Goal: Check status

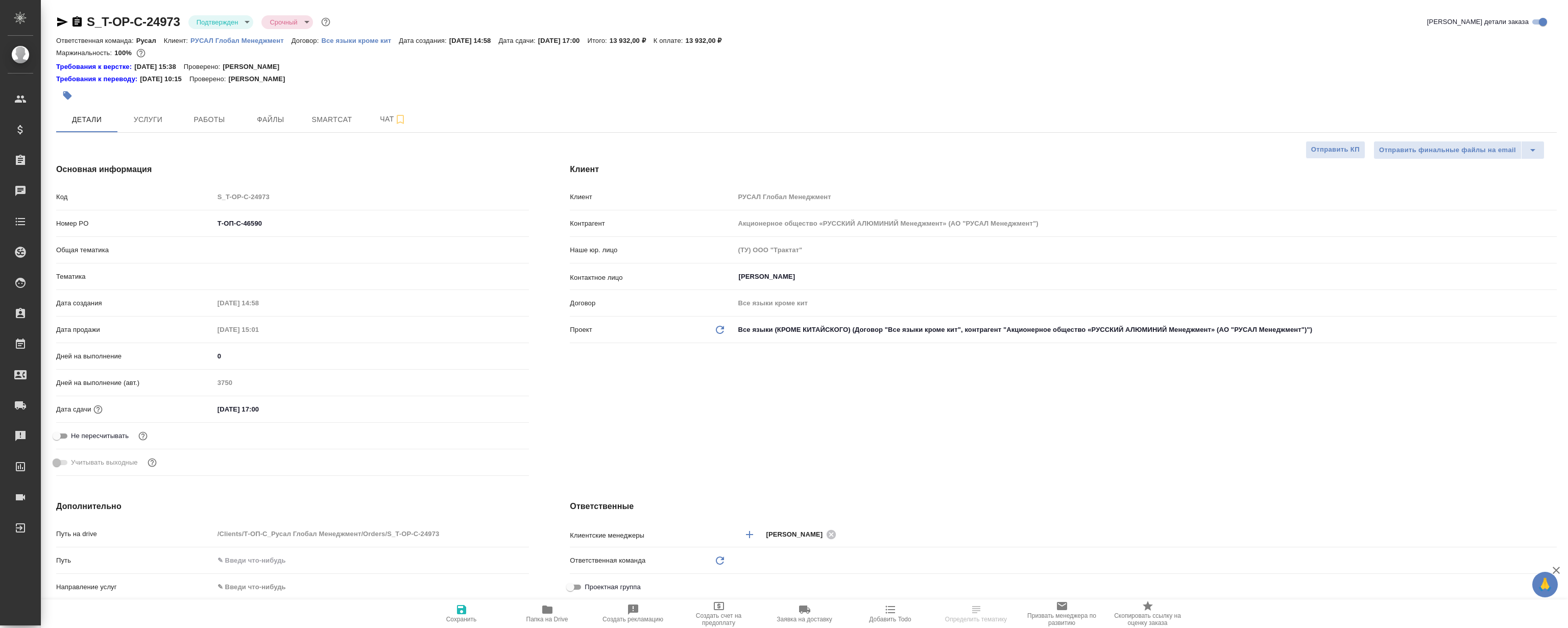
select select "RU"
type input "Авдеенко Кирилл"
type input "Русал"
click at [251, 125] on span "Файлы" at bounding box center [270, 119] width 49 height 13
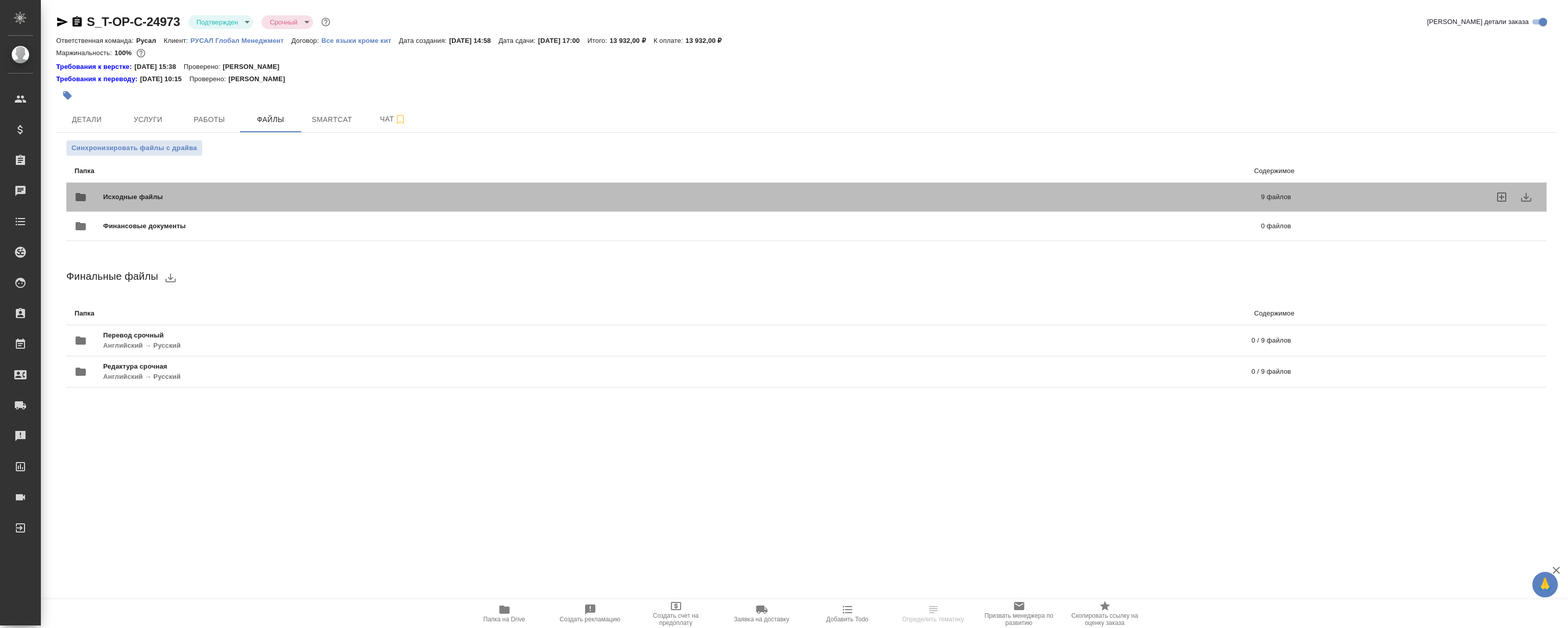
click at [296, 185] on div "Исходные файлы 9 файлов" at bounding box center [683, 196] width 1216 height 24
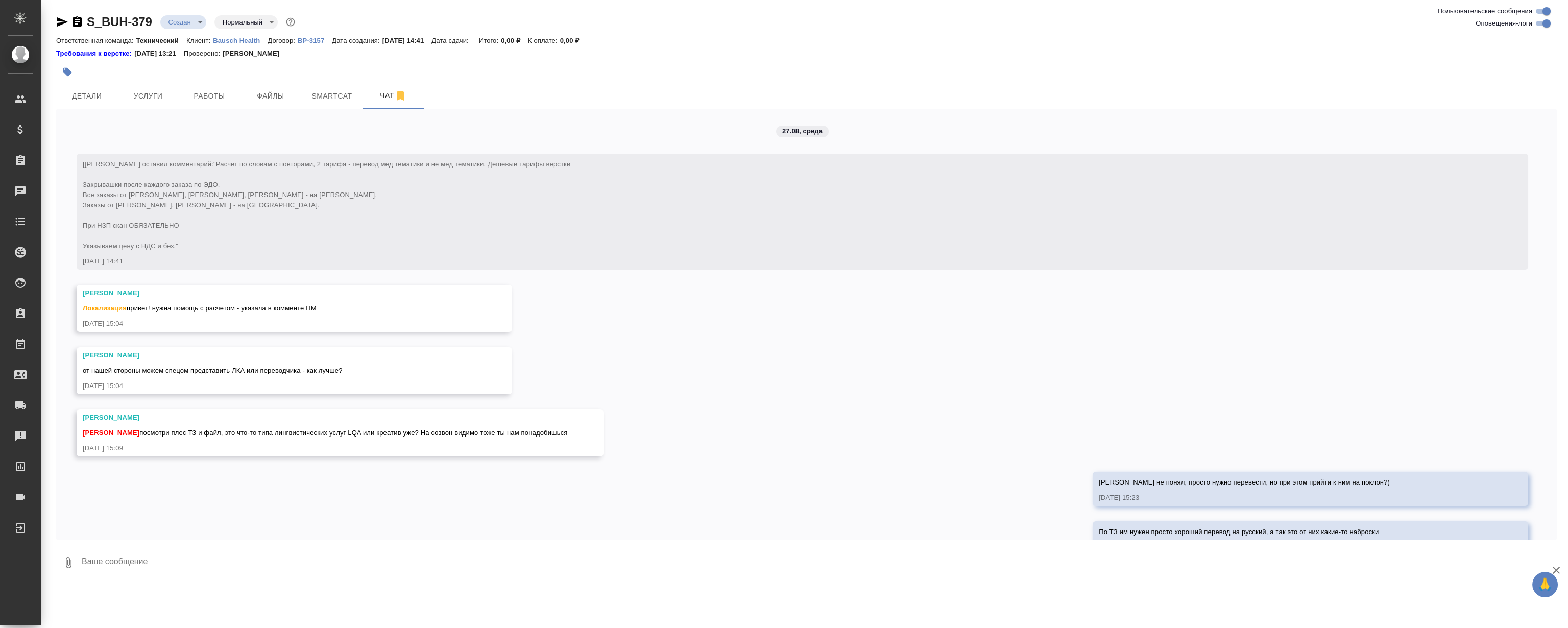
scroll to position [618, 0]
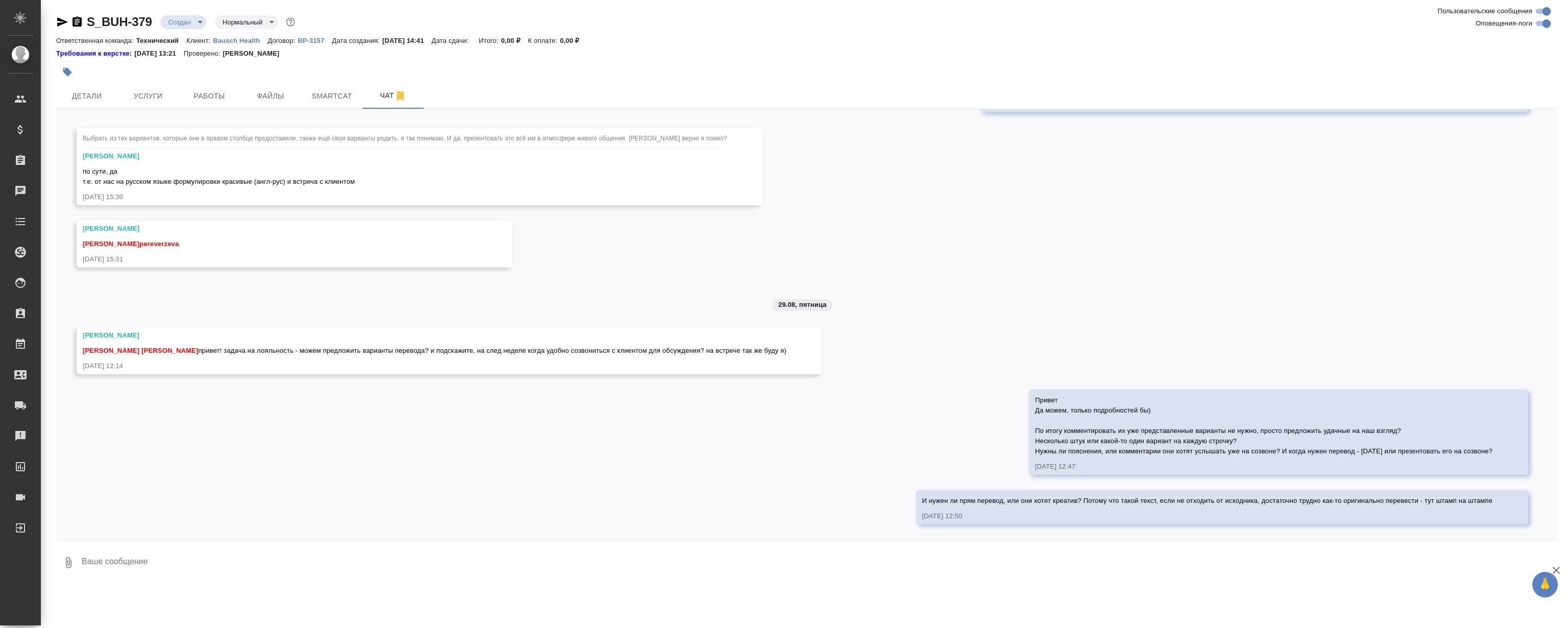
click at [700, 290] on div "27.08, [DATE] [[PERSON_NAME] оставил комментарий: "Расчет по словам с повторами…" at bounding box center [806, 325] width 1501 height 431
click at [679, 244] on div "27.08, [DATE] [[PERSON_NAME] оставил комментарий: "Расчет по словам с повторами…" at bounding box center [806, 325] width 1501 height 431
